Goal: Information Seeking & Learning: Compare options

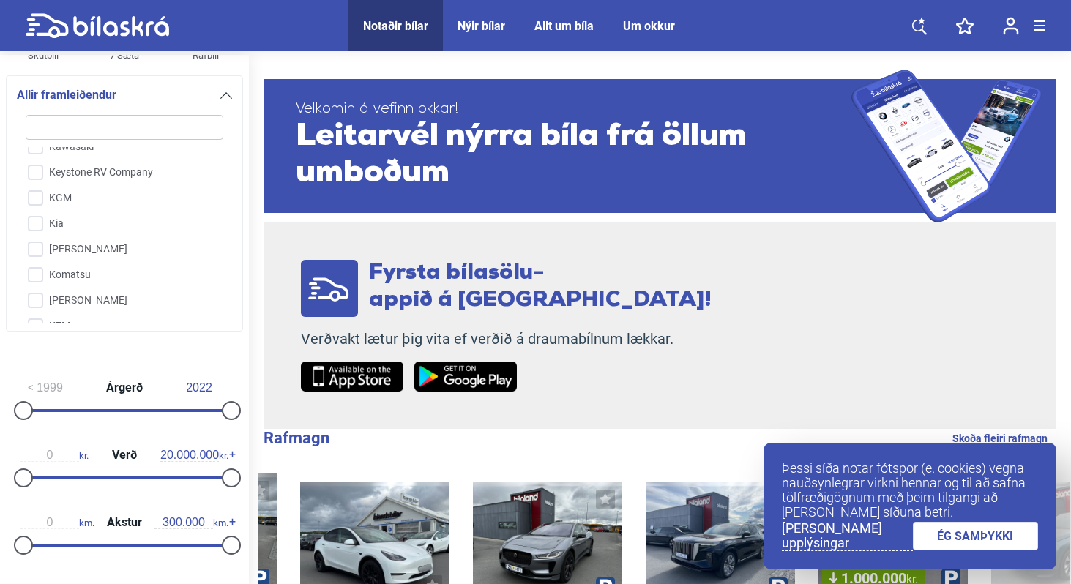
scroll to position [198, 0]
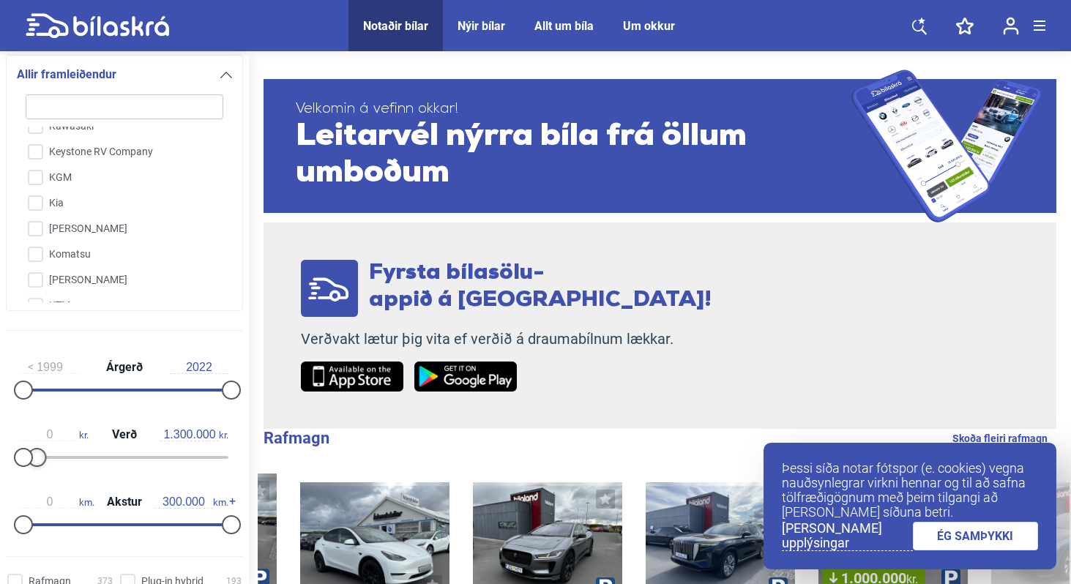
type input "1.400.000"
drag, startPoint x: 225, startPoint y: 454, endPoint x: 37, endPoint y: 449, distance: 188.2
click at [37, 449] on div at bounding box center [38, 457] width 19 height 19
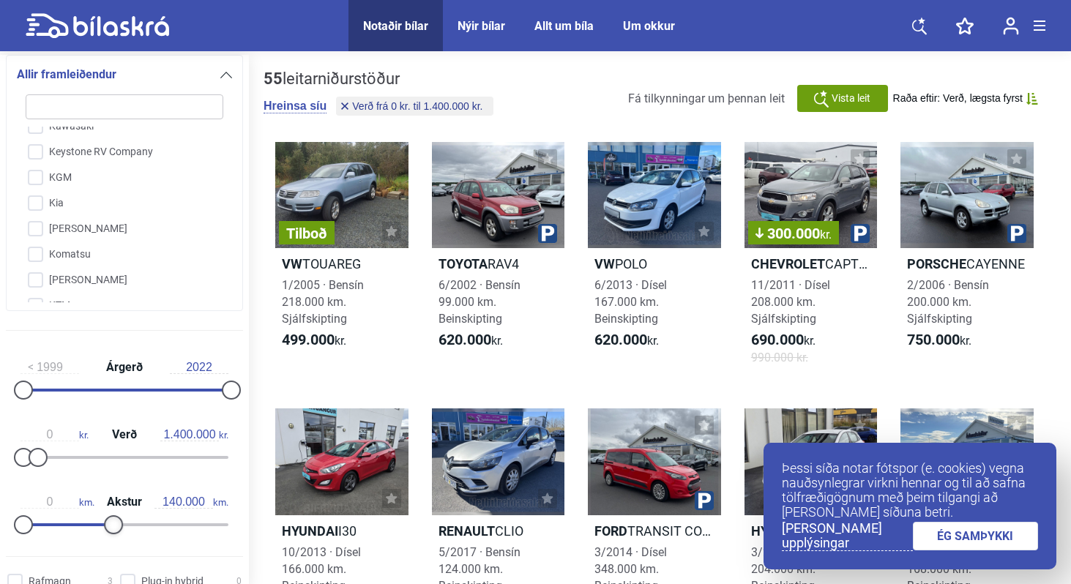
type input "150.000"
drag, startPoint x: 225, startPoint y: 524, endPoint x: 120, endPoint y: 527, distance: 104.7
click at [121, 528] on div at bounding box center [127, 524] width 19 height 19
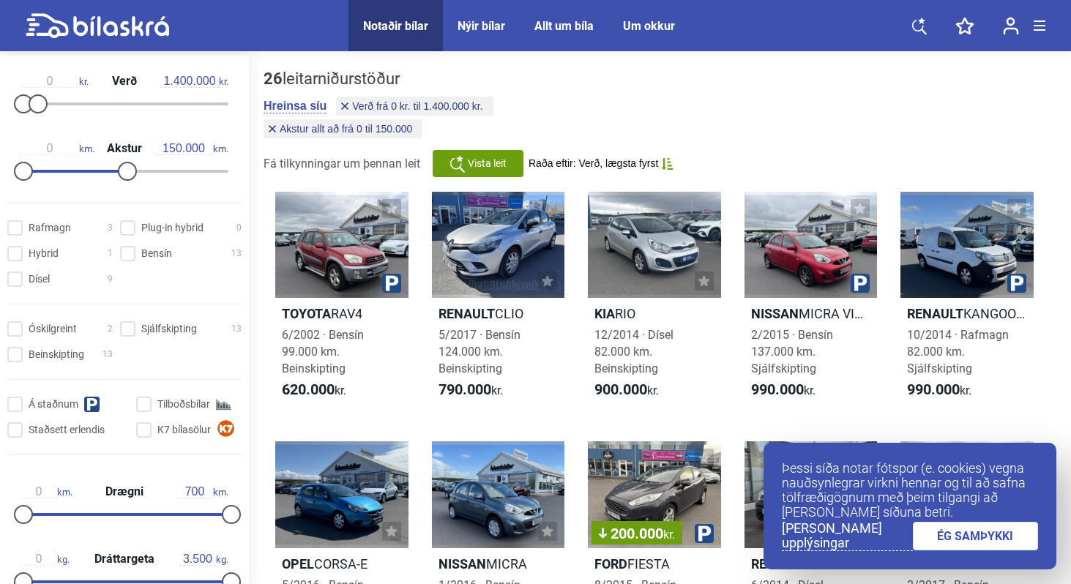
scroll to position [558, 0]
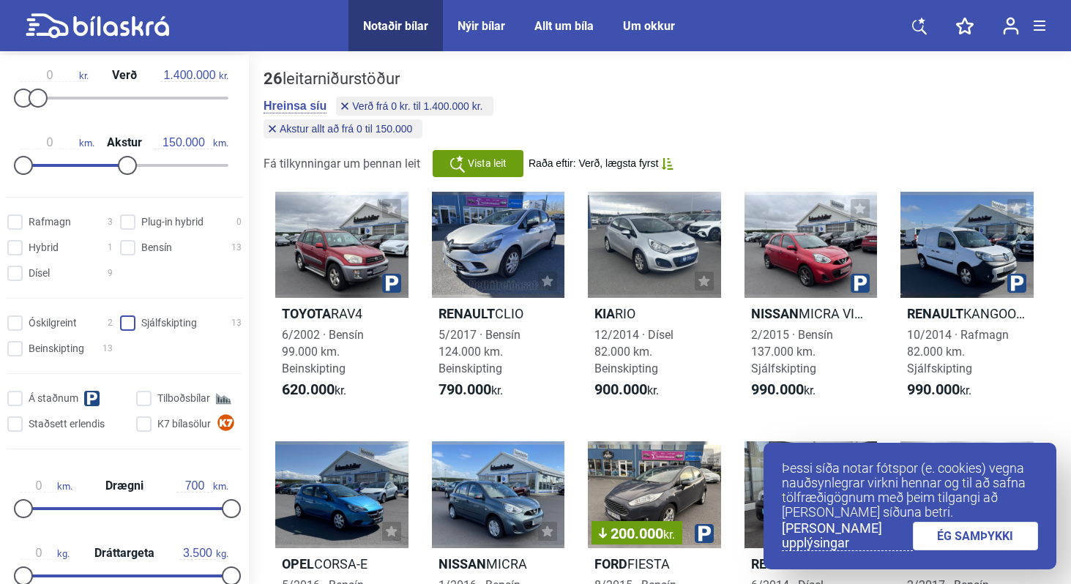
click at [138, 326] on input "Sjálfskipting 13" at bounding box center [182, 323] width 121 height 15
checkbox input "true"
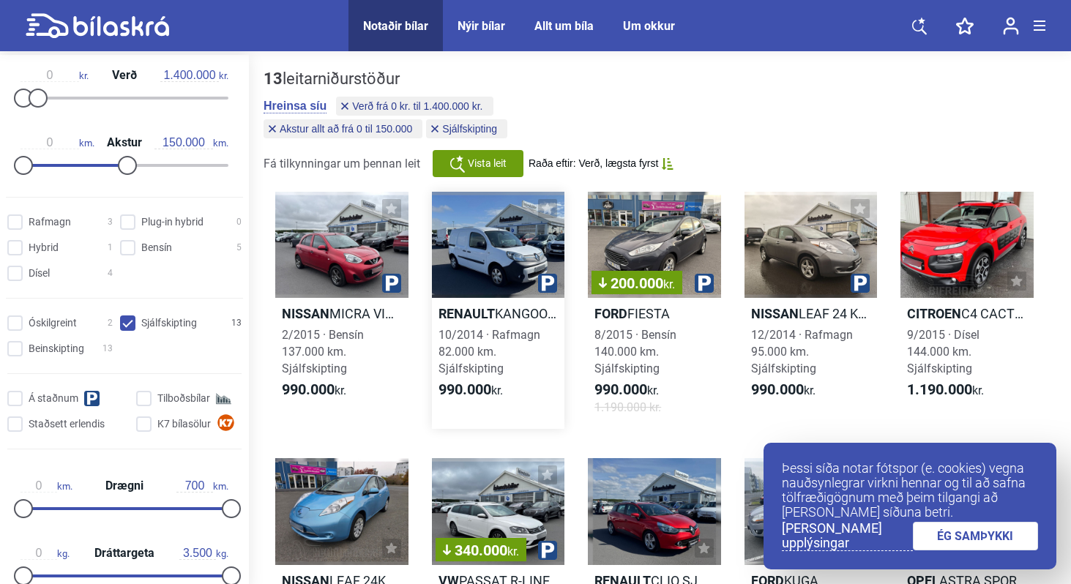
scroll to position [72, 0]
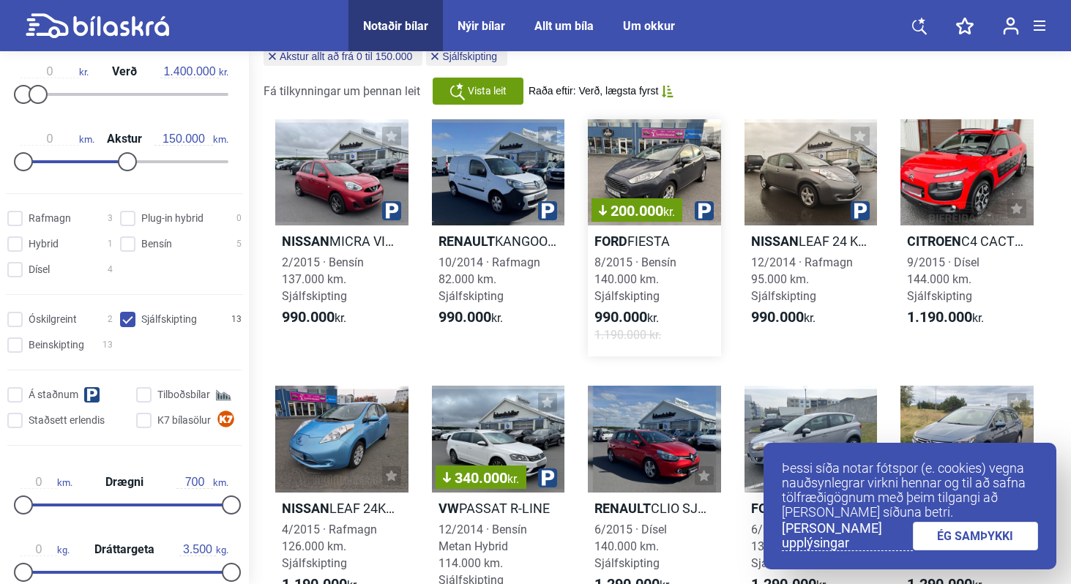
click at [631, 237] on h2 "Ford FIESTA" at bounding box center [654, 241] width 133 height 17
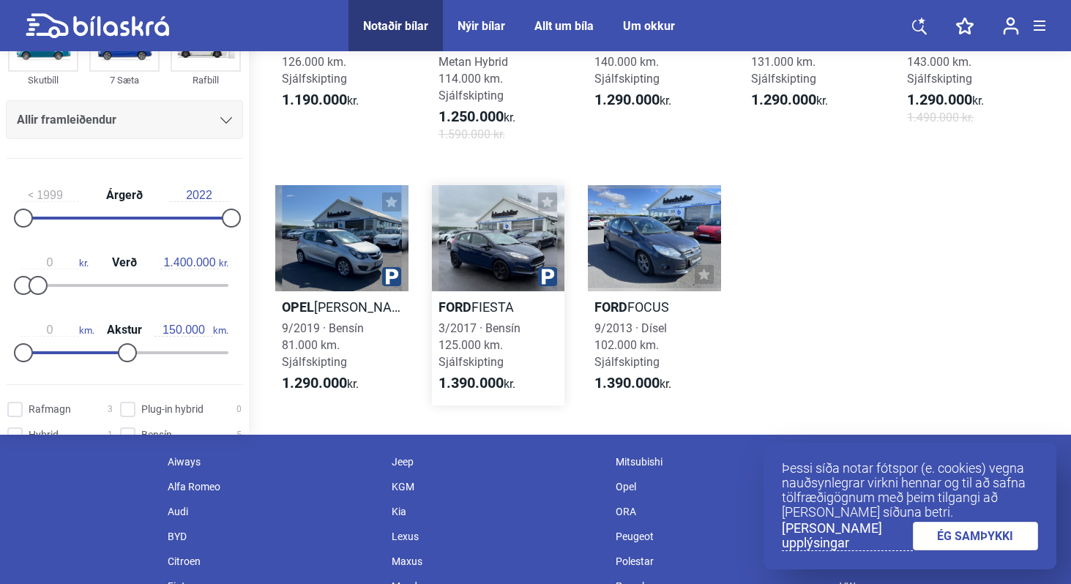
scroll to position [548, 0]
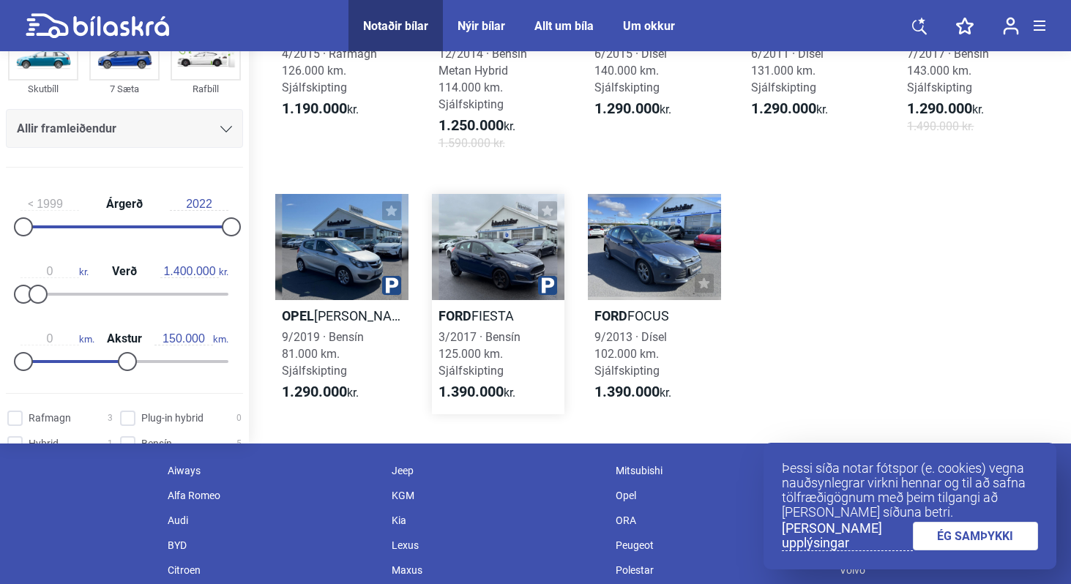
click at [493, 315] on h2 "Ford FIESTA" at bounding box center [498, 315] width 133 height 17
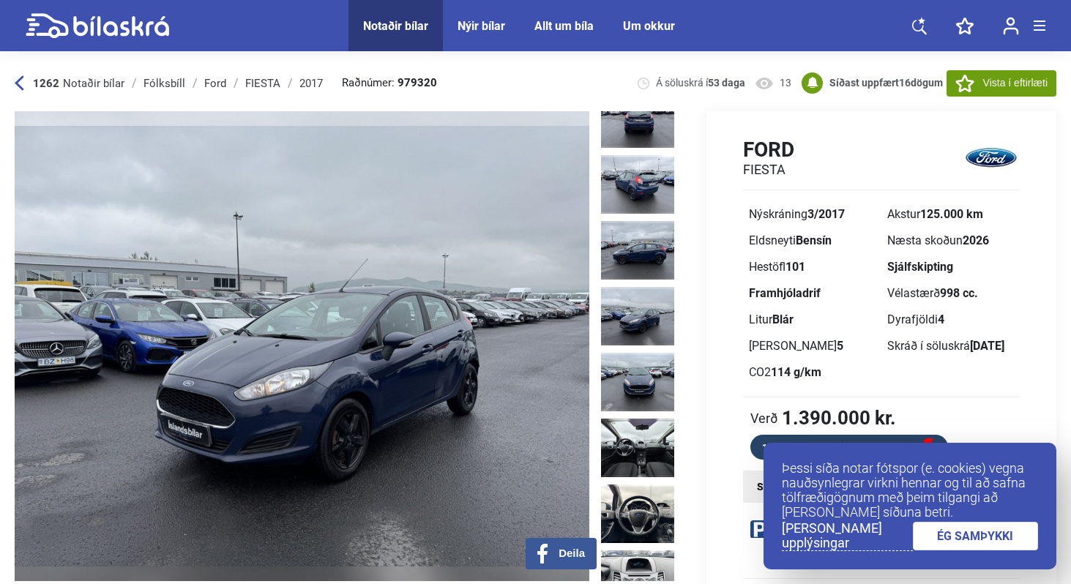
scroll to position [227, 0]
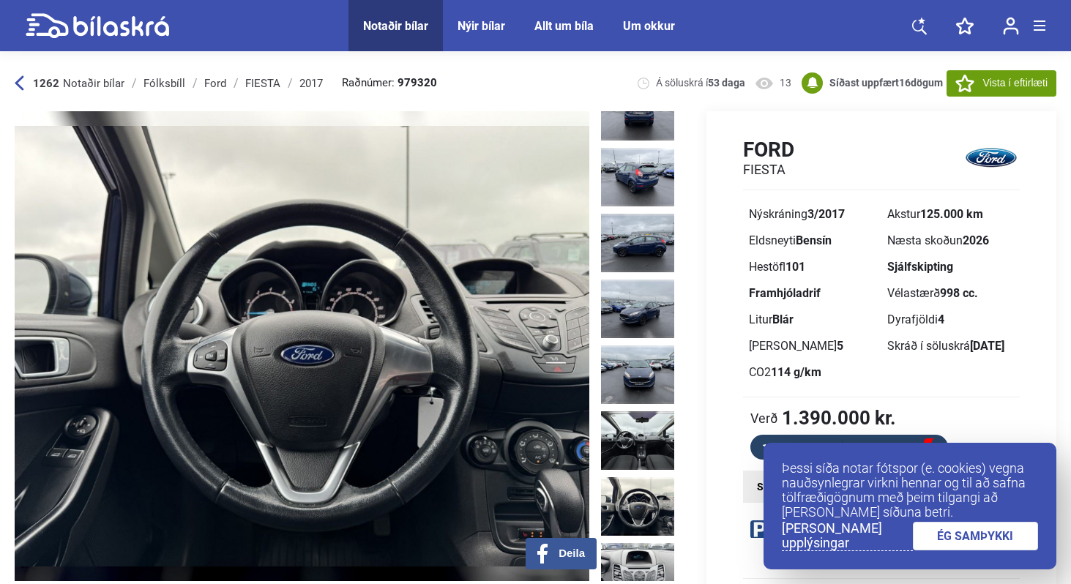
click at [23, 80] on icon at bounding box center [20, 82] width 10 height 15
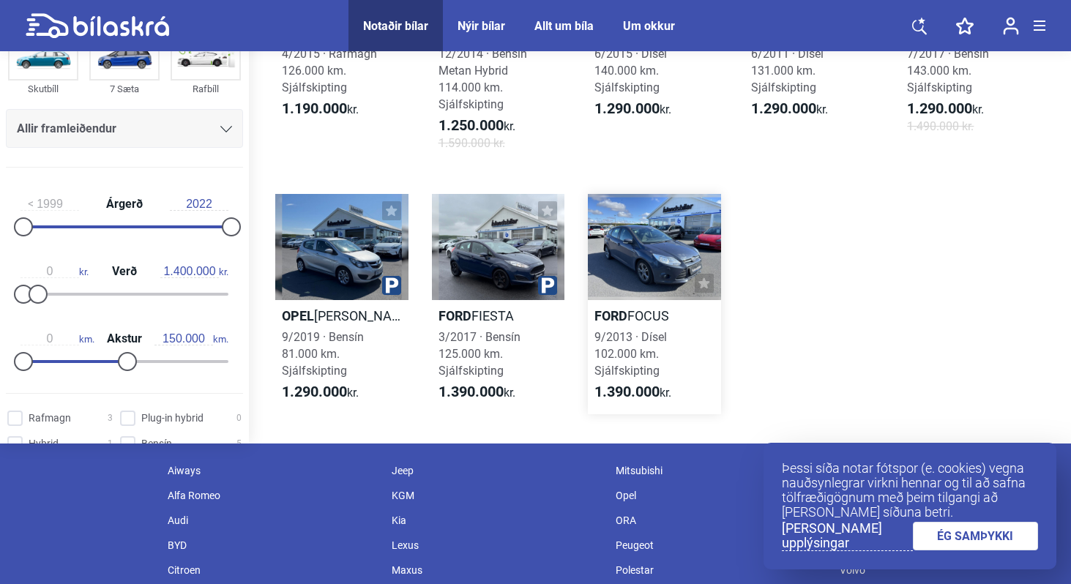
scroll to position [531, 0]
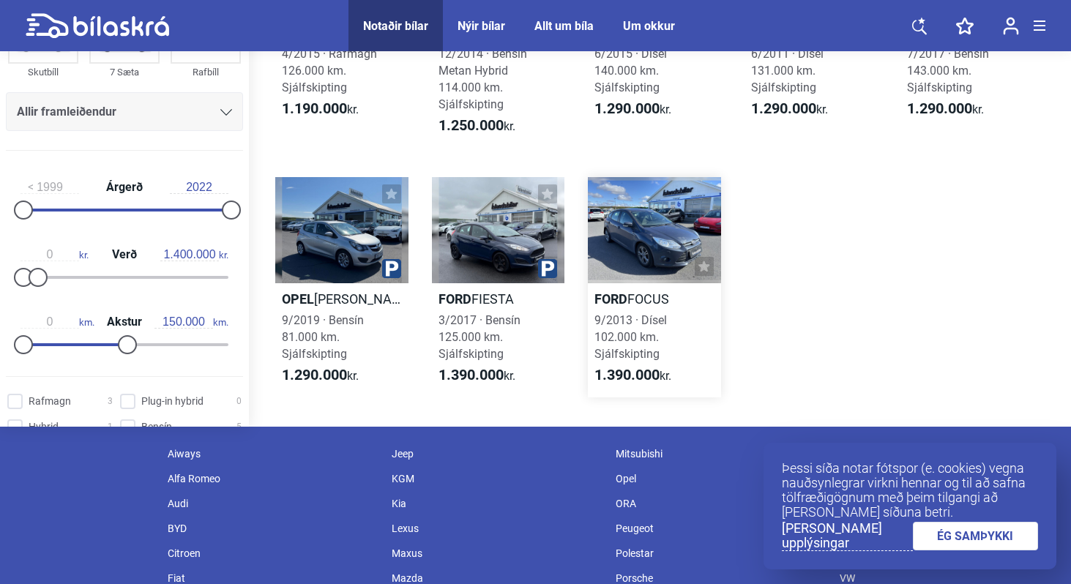
click at [631, 284] on link "Ford FOCUS 9/2013 · Dísel 102.000 km. Sjálfskipting 1.390.000 kr." at bounding box center [654, 287] width 133 height 220
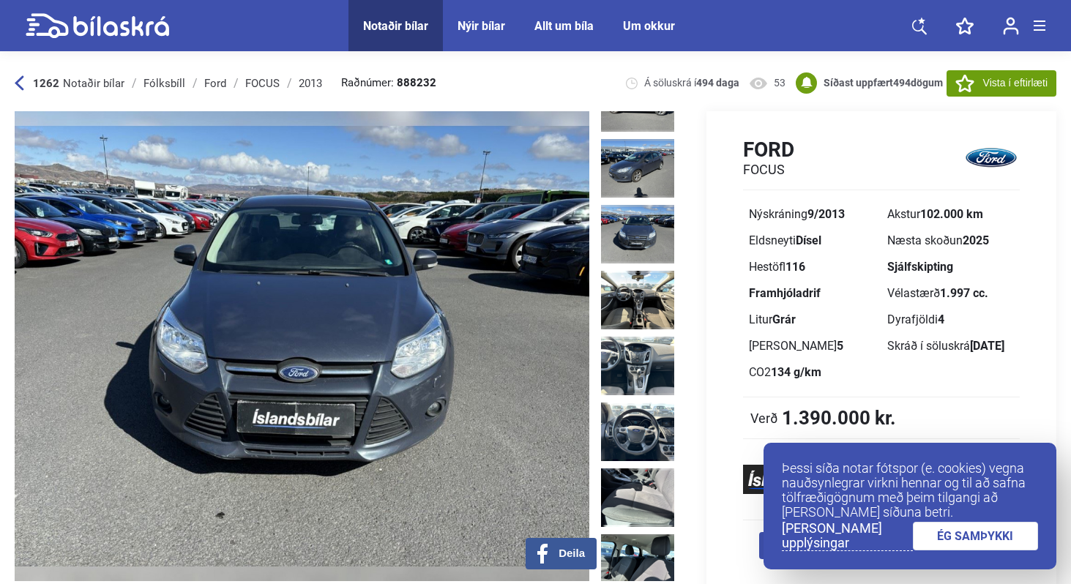
scroll to position [436, 0]
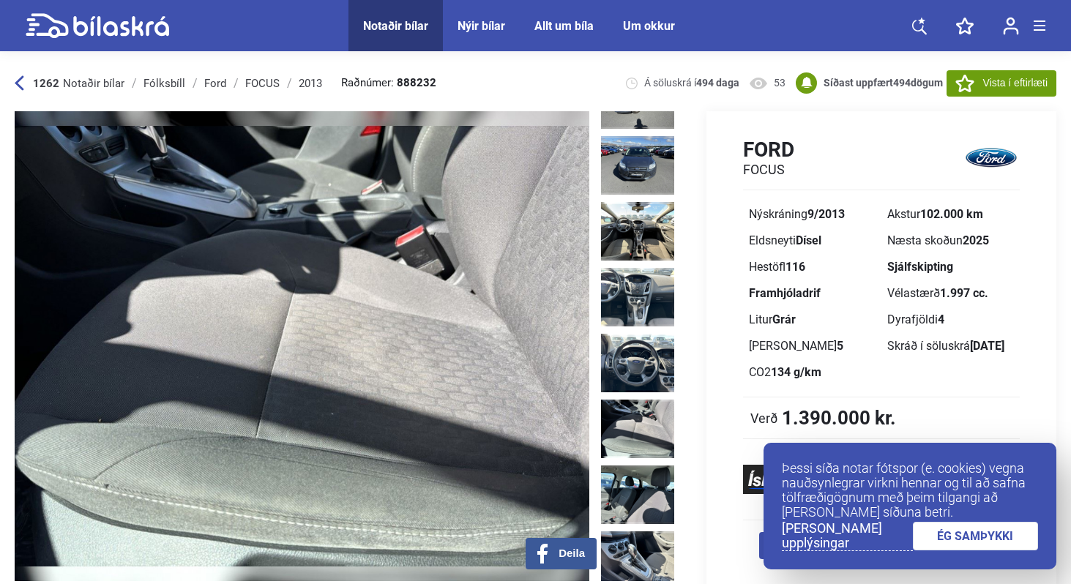
click at [7, 75] on div "1262 Notaðir bílar [GEOGRAPHIC_DATA] Ford FOCUS 2013 Raðnúmer: 888232 Á söluskr…" at bounding box center [535, 491] width 1071 height 873
click at [15, 86] on icon at bounding box center [20, 82] width 10 height 15
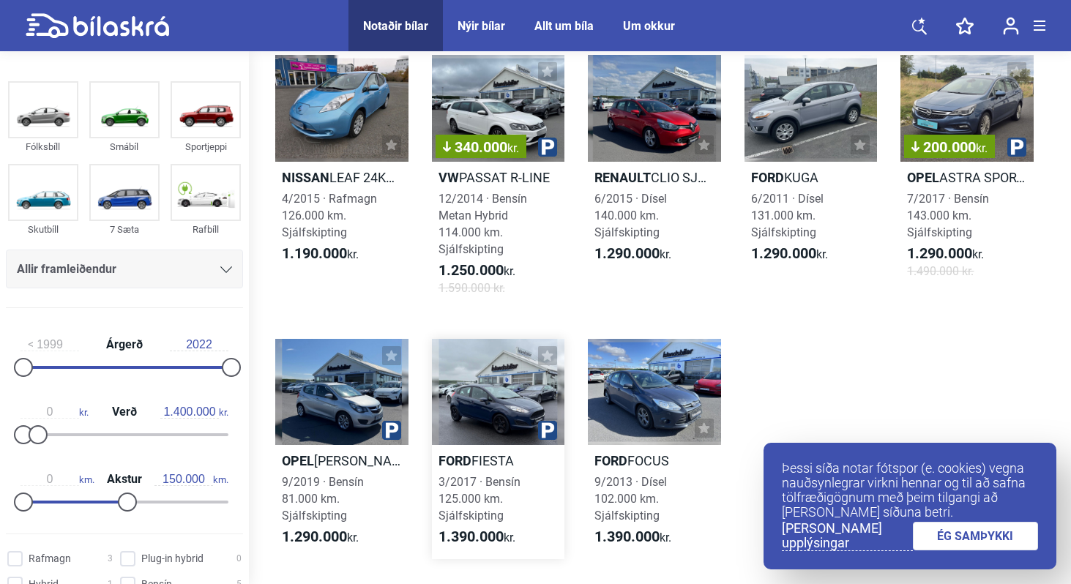
scroll to position [372, 0]
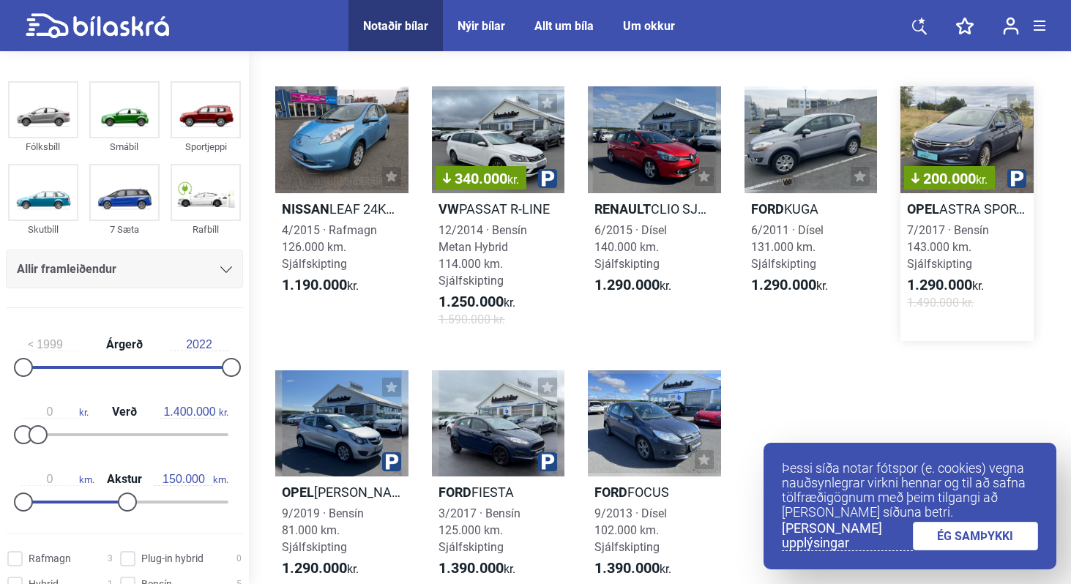
click at [922, 138] on div "200.000 kr." at bounding box center [966, 139] width 133 height 106
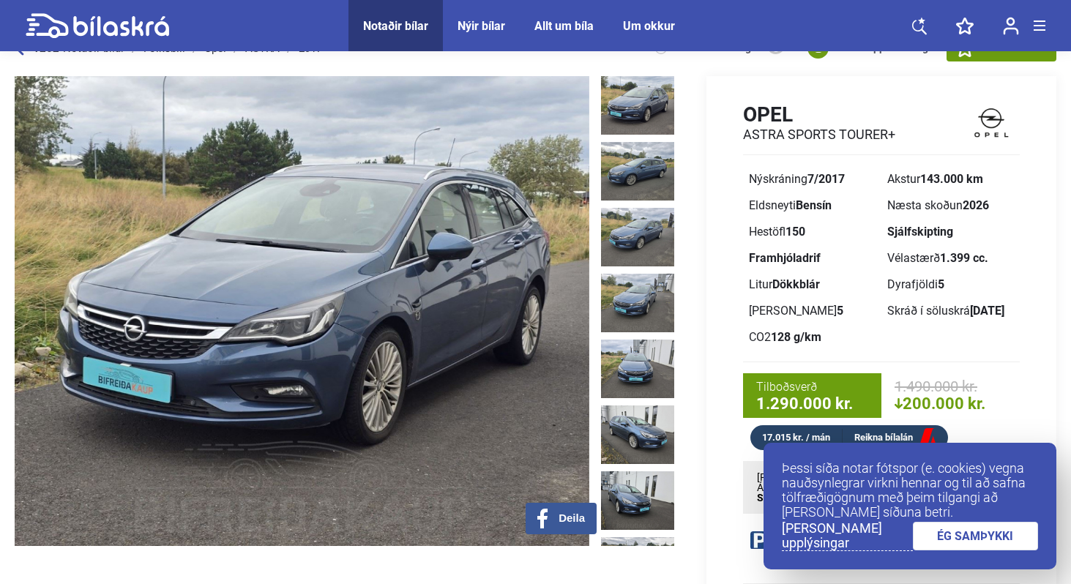
scroll to position [36, 0]
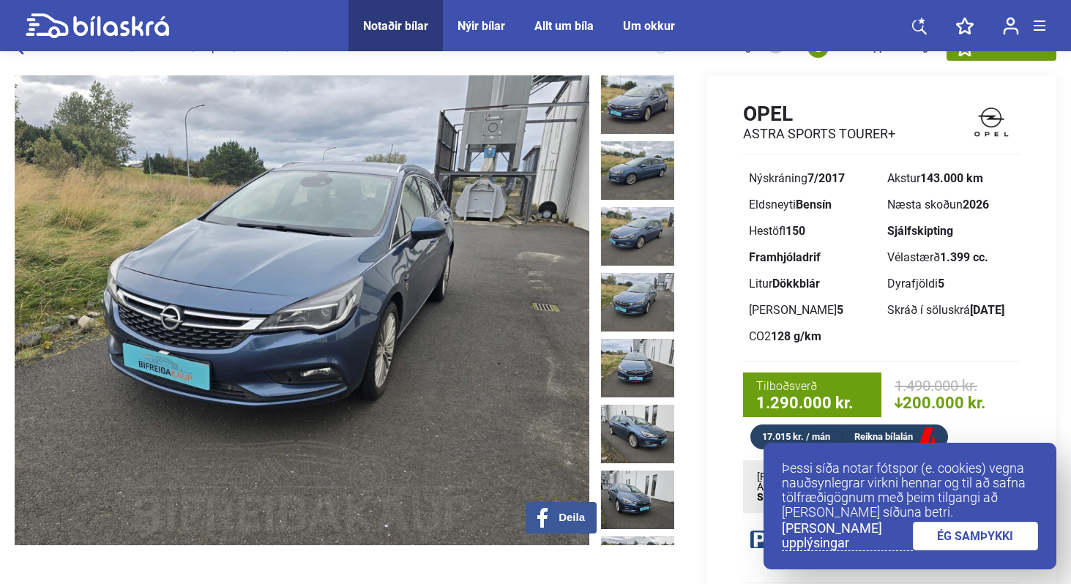
click at [929, 543] on link "ÉG SAMÞYKKI" at bounding box center [976, 536] width 126 height 29
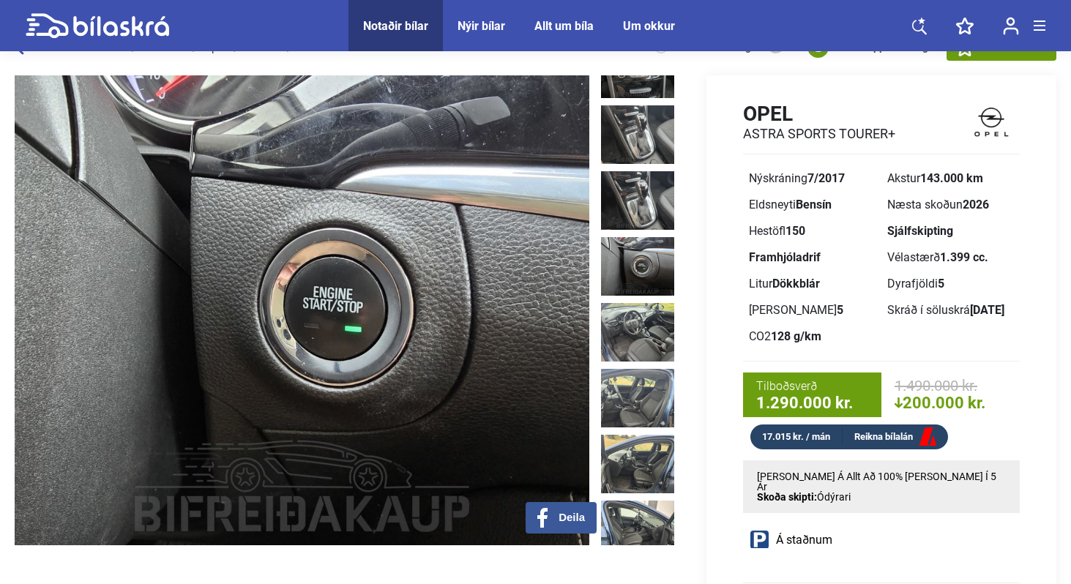
scroll to position [1582, 0]
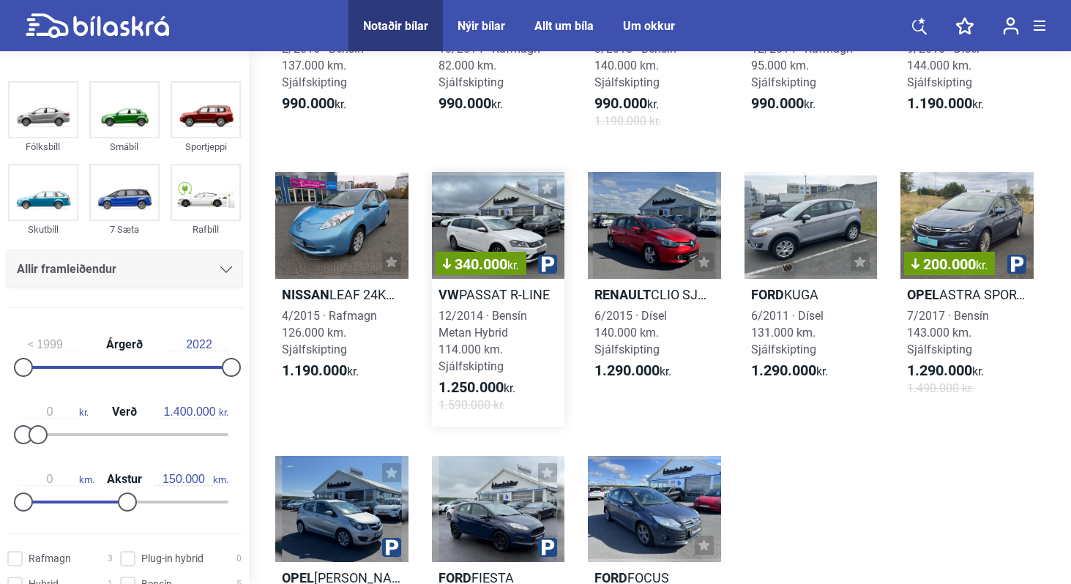
scroll to position [283, 0]
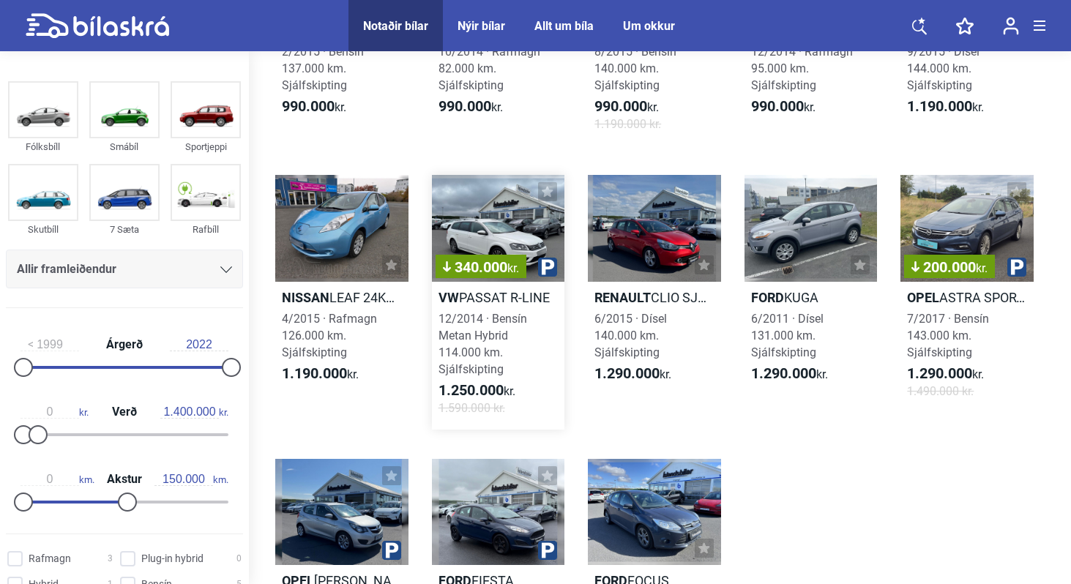
click at [454, 299] on b "VW" at bounding box center [448, 297] width 20 height 15
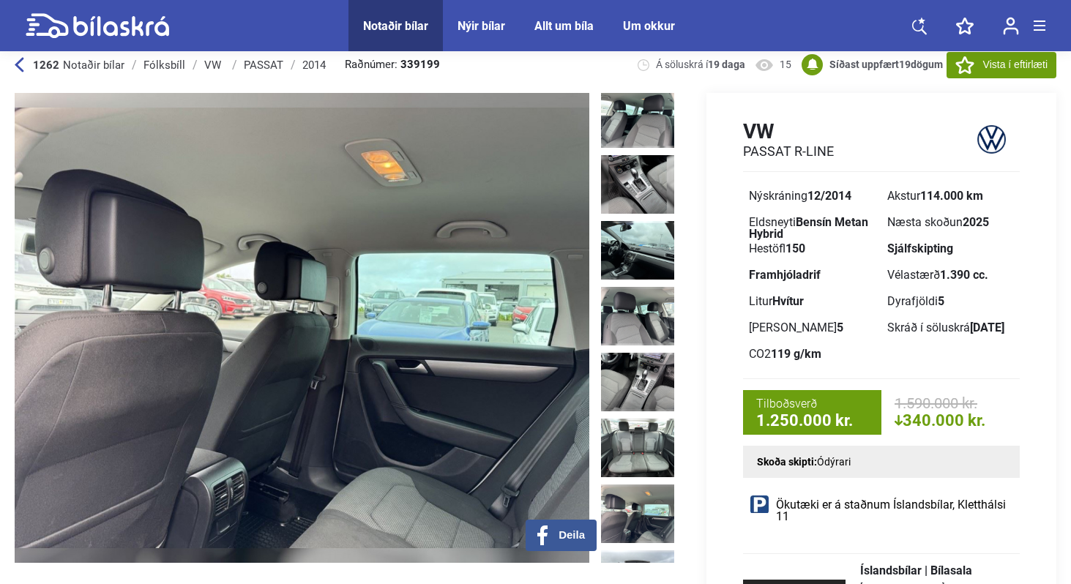
scroll to position [15, 0]
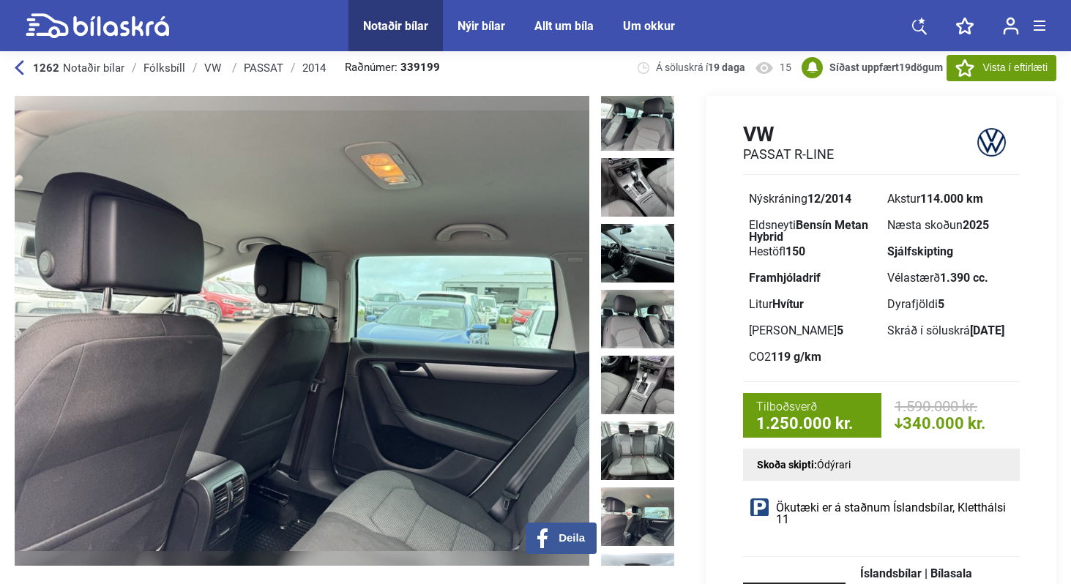
click at [11, 70] on div "1262 Notaðir bílar [GEOGRAPHIC_DATA] VW PASSAT 2014 Raðnúmer: 339199 Á söluskrá…" at bounding box center [535, 560] width 1071 height 1041
click at [15, 70] on icon at bounding box center [20, 67] width 10 height 15
